Goal: Navigation & Orientation: Find specific page/section

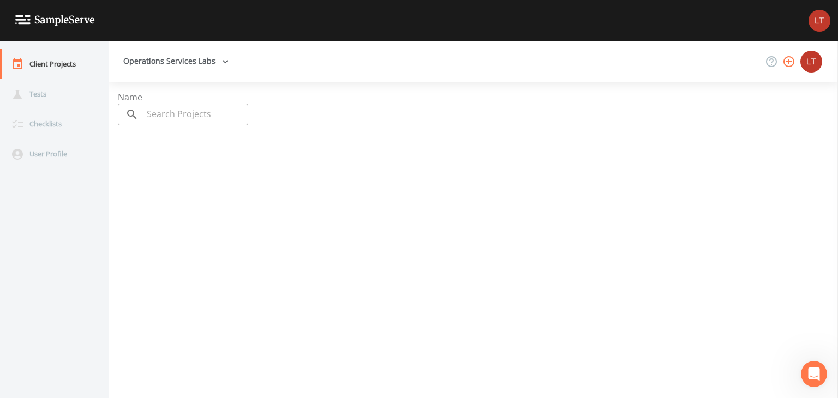
click at [216, 67] on button "Operations Services Labs" at bounding box center [176, 61] width 114 height 20
click at [47, 92] on div "Tests" at bounding box center [49, 94] width 98 height 30
